Goal: Answer question/provide support: Share knowledge or assist other users

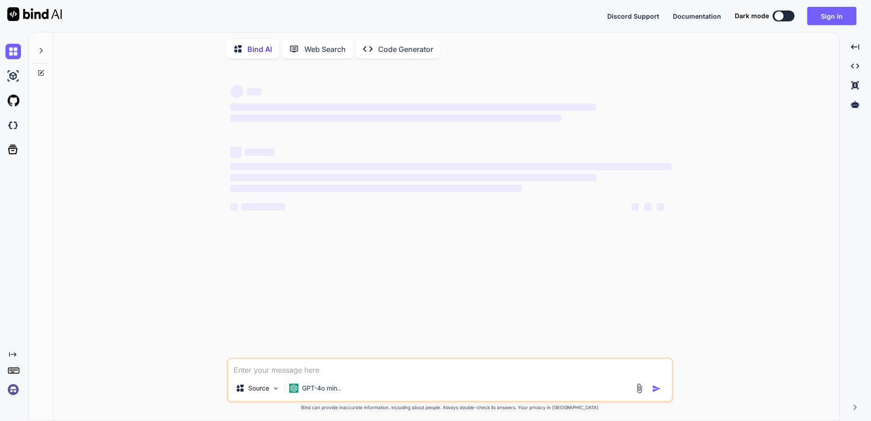
type textarea "x"
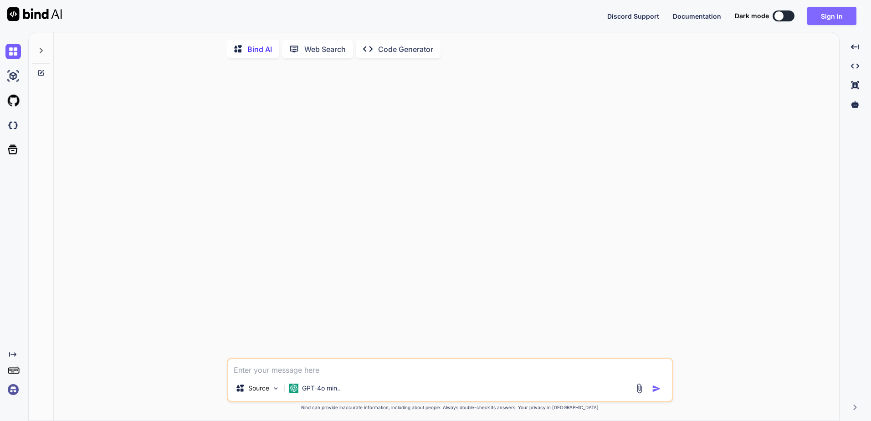
click at [834, 14] on button "Sign in" at bounding box center [831, 16] width 49 height 18
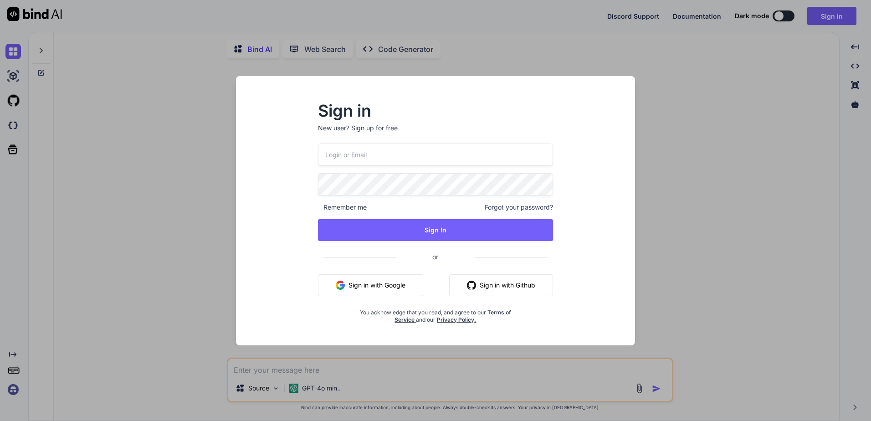
type input "[EMAIL_ADDRESS][DOMAIN_NAME]"
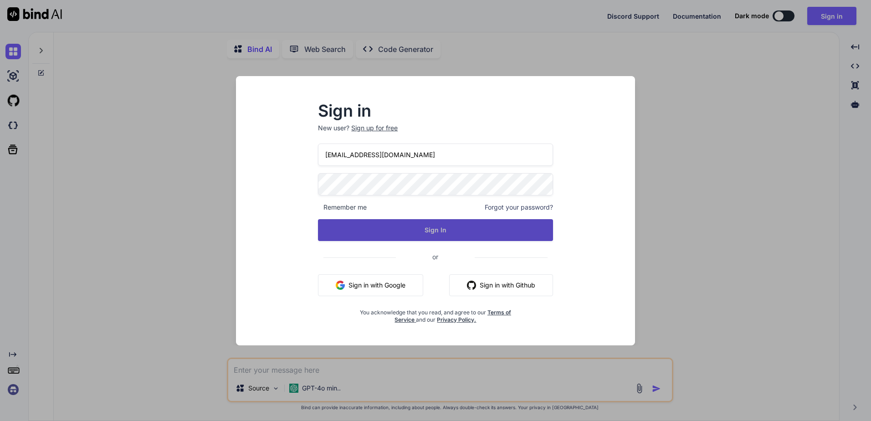
click at [388, 223] on button "Sign In" at bounding box center [435, 230] width 235 height 22
click at [388, 230] on button "Sign In" at bounding box center [435, 230] width 235 height 22
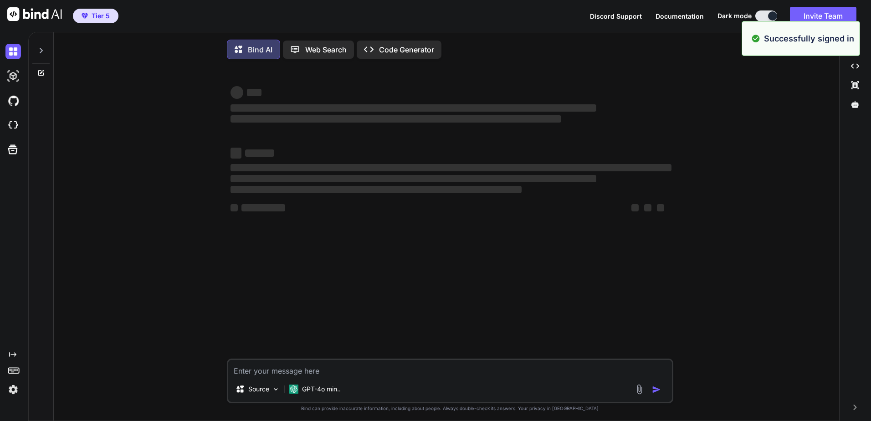
type textarea "x"
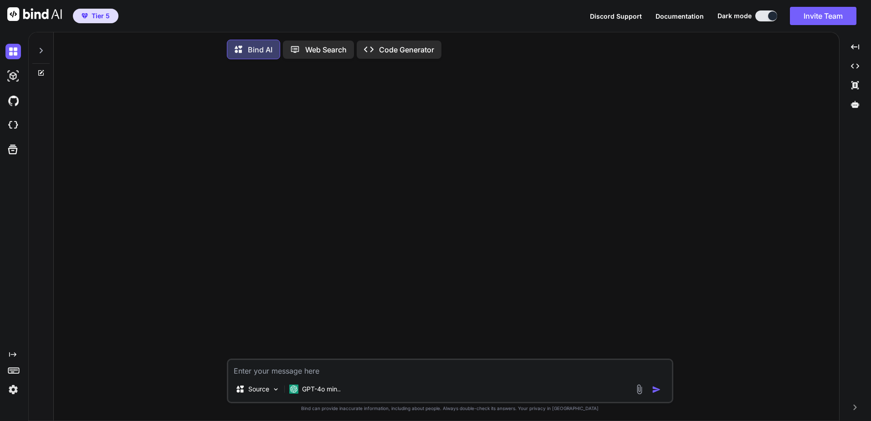
click at [308, 371] on textarea at bounding box center [450, 368] width 444 height 16
type textarea "f"
type textarea "x"
type textarea "fi"
type textarea "x"
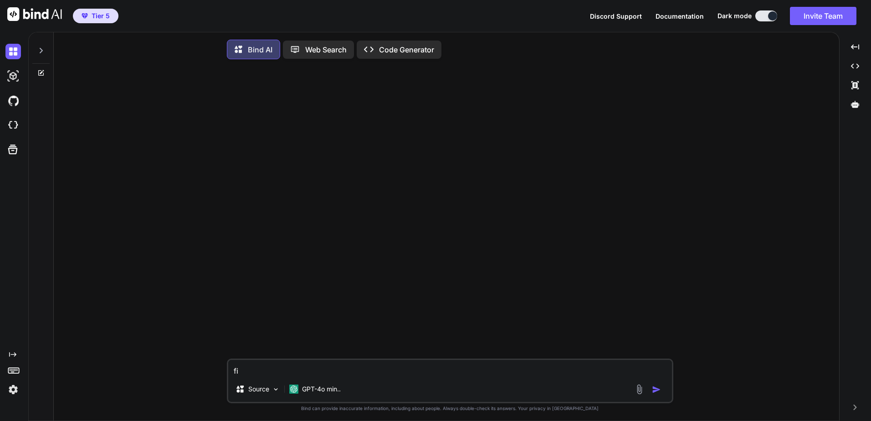
type textarea "fix"
type textarea "x"
type textarea "fix"
type textarea "x"
type textarea "fix t"
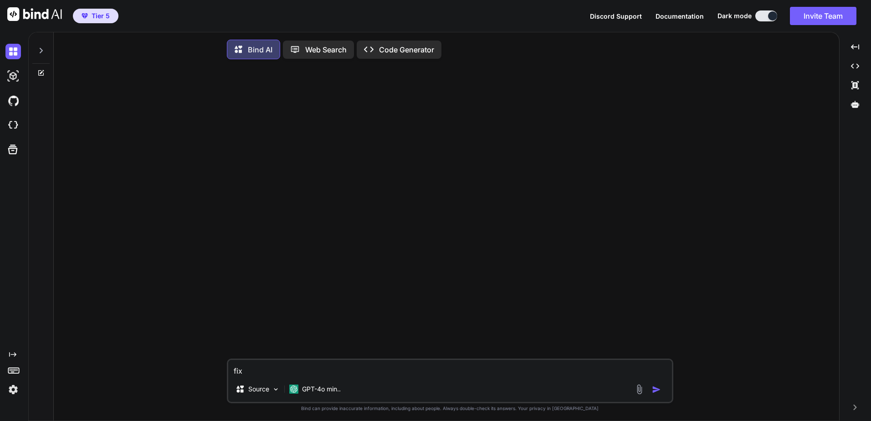
type textarea "x"
type textarea "fix th"
type textarea "x"
type textarea "fix thi"
type textarea "x"
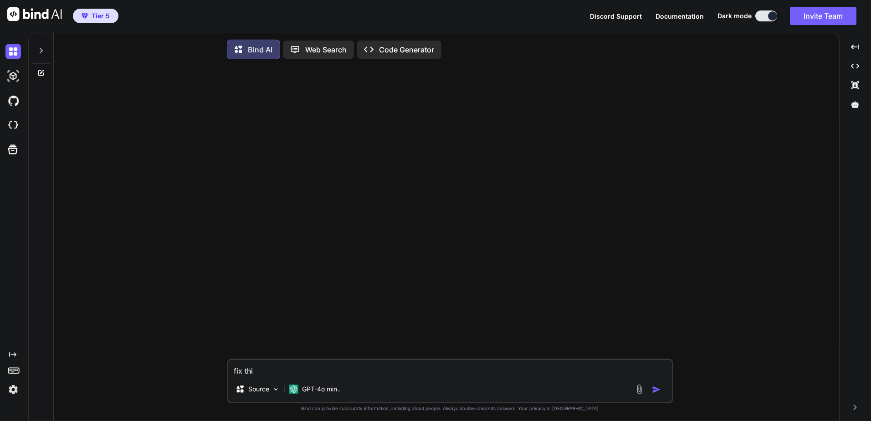
type textarea "fix this"
type textarea "x"
type textarea "fix this"
type textarea "x"
type textarea "fix this e"
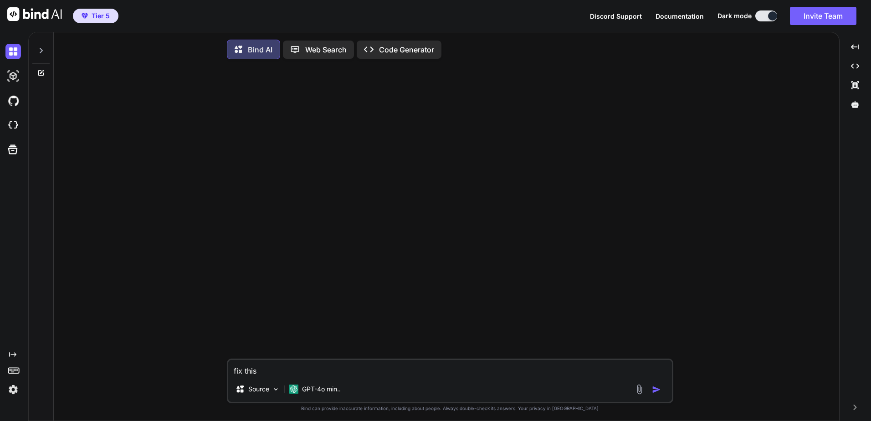
type textarea "x"
type textarea "fix this ex"
type textarea "x"
type textarea "fix this exc"
type textarea "x"
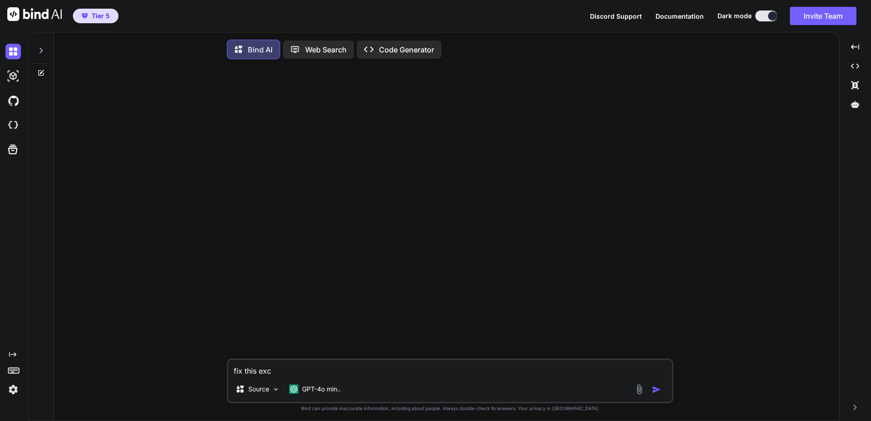
type textarea "fix this exce"
type textarea "x"
type textarea "fix this excel"
type textarea "x"
type textarea "fix this excel"
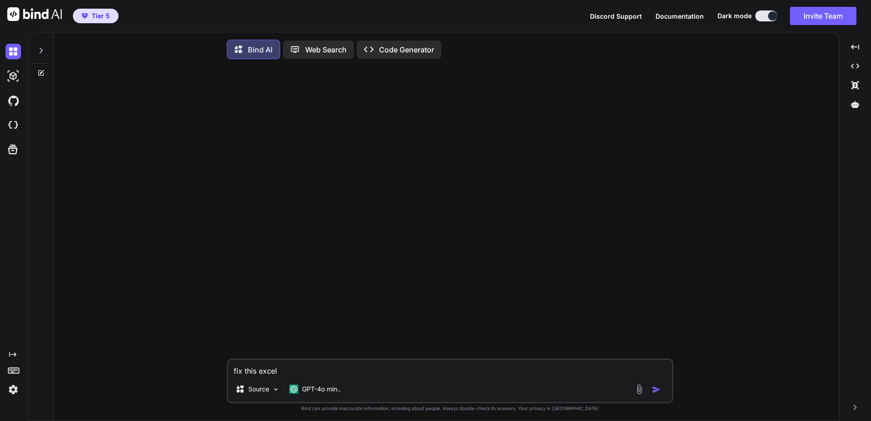
type textarea "x"
type textarea "fix this excel f"
type textarea "x"
type textarea "fix this excel fo"
type textarea "x"
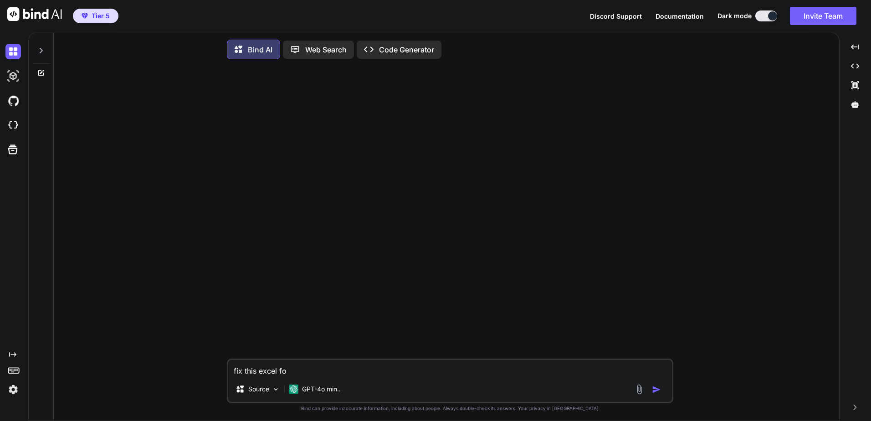
type textarea "fix this excel for"
type textarea "x"
type textarea "fix this excel form"
type textarea "x"
type textarea "fix this excel formu"
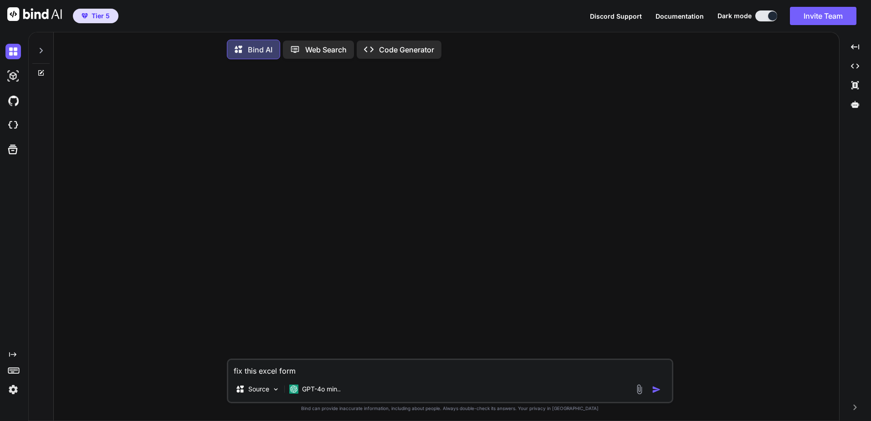
type textarea "x"
type textarea "fix this excel formul"
type textarea "x"
type textarea "fix this excel formula"
type textarea "x"
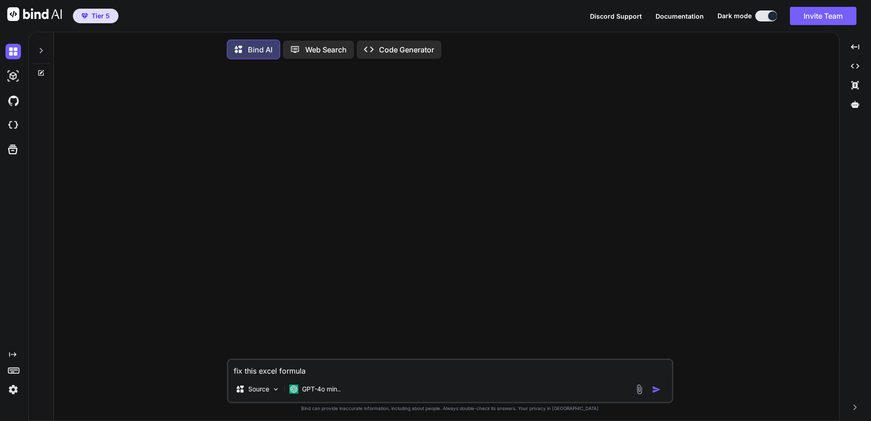
type textarea "fix this excel formula"
type textarea "x"
type textarea "fix this excel formula"
type textarea "x"
type textarea "fix this excel formula,"
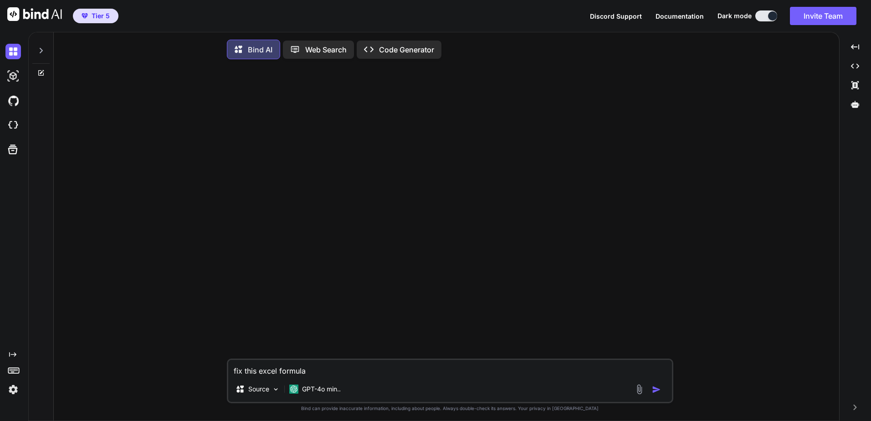
type textarea "x"
type textarea "fix this excel formula,"
type textarea "x"
type textarea "fix this excel formula, ="
type textarea "x"
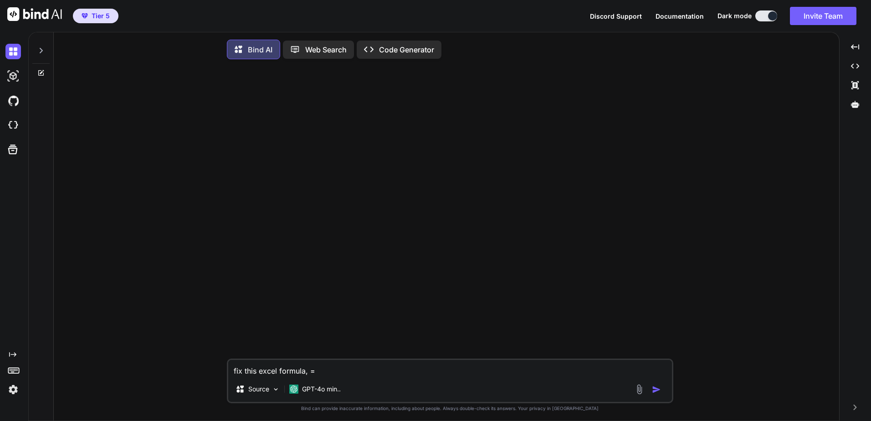
paste textarea "IF(LEFT(Projects_List[@[AccountID]],4)="USGE", VLOOKUP(Projects_List[@USIS - Ac…"
type textarea "fix this excel formula, =IF(LEFT(Projects_List[@[AccountID]],4)="USGE", VLOOKUP…"
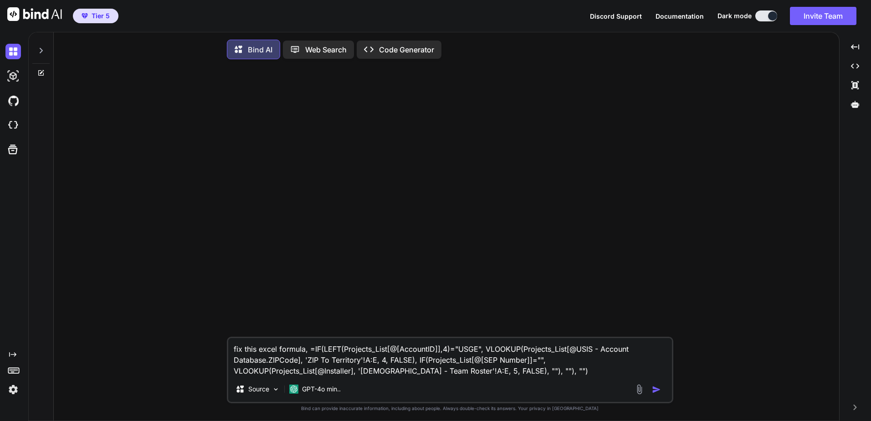
type textarea "x"
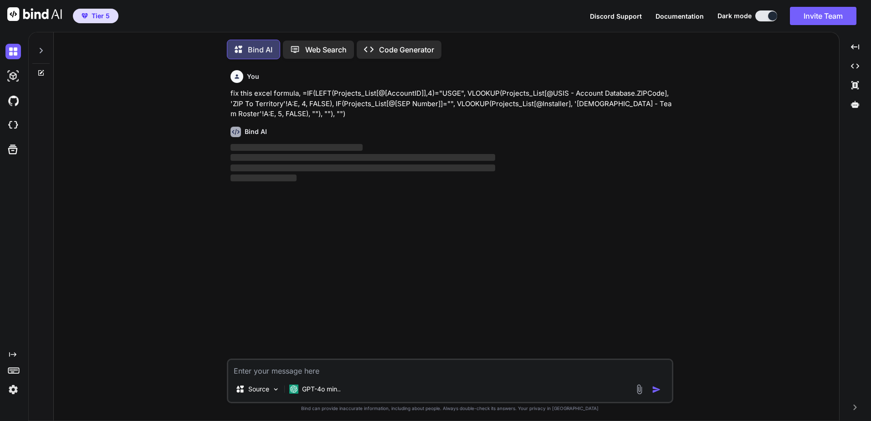
scroll to position [5, 0]
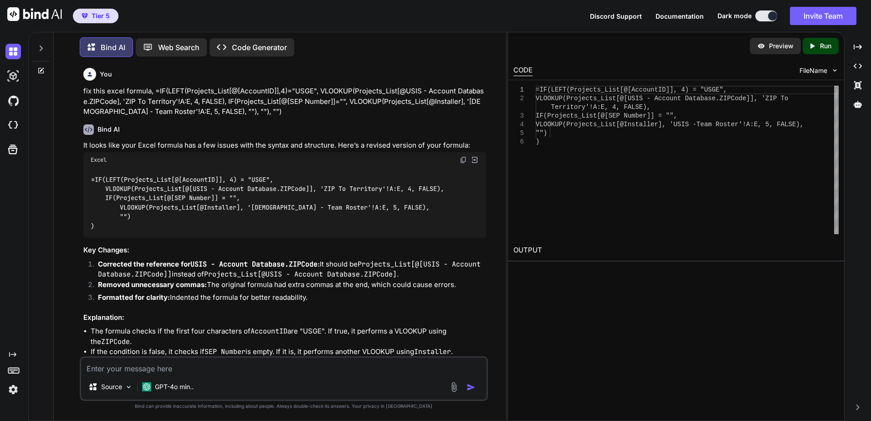
type textarea "x"
click at [166, 368] on textarea at bounding box center [283, 366] width 405 height 16
paste textarea "=IFERROR(IF(D2<>"", IF(LEFT(Projects_List[@[AccountID]],4)="USGE", VLOOKUP(Proj…"
type textarea "try this one, =IFERROR(IF(D2<>"", IF(LEFT(Projects_List[@[AccountID]],4)="USGE"…"
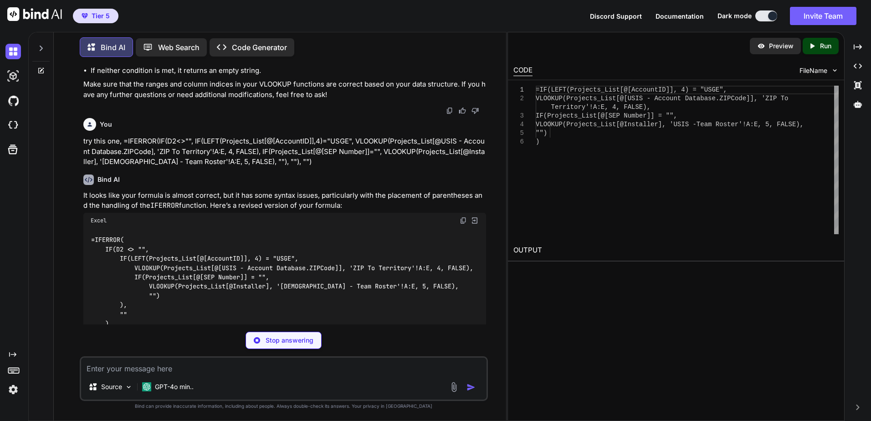
scroll to position [392, 0]
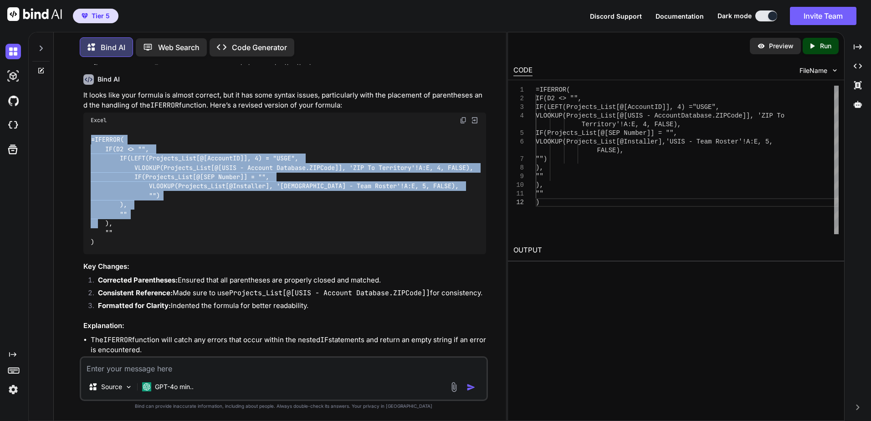
drag, startPoint x: 91, startPoint y: 139, endPoint x: 146, endPoint y: 252, distance: 126.1
click at [146, 252] on div "=IFERROR( IF(D2 <> "", IF(LEFT(Projects_List[@[AccountID]], 4) = "USGE", VLOOKU…" at bounding box center [284, 191] width 403 height 126
copy code "=IFERROR( IF(D2 <> "", IF(LEFT(Projects_List[@[AccountID]], 4) = "USGE", VLOOKU…"
click at [162, 134] on div "=IFERROR( IF(D2 <> "", IF(LEFT(Projects_List[@[AccountID]], 4) = "USGE", VLOOKU…" at bounding box center [284, 191] width 403 height 126
drag, startPoint x: 112, startPoint y: 250, endPoint x: 73, endPoint y: 143, distance: 114.1
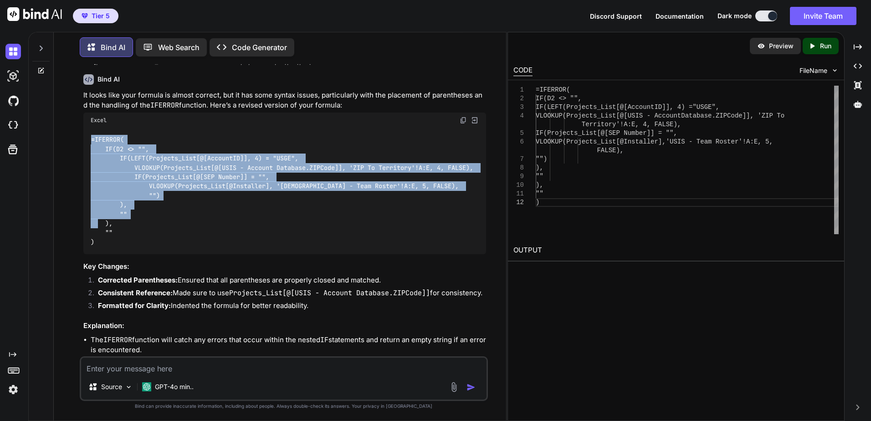
click at [73, 143] on div "You fix this excel formula, =IF(LEFT(Projects_List[@[AccountID]],4)="USGE", VLO…" at bounding box center [283, 242] width 445 height 356
copy code "=IFERROR( IF(D2 <> "", IF(LEFT(Projects_List[@[AccountID]], 4) = "USGE", VLOOKU…"
